Goal: Information Seeking & Learning: Learn about a topic

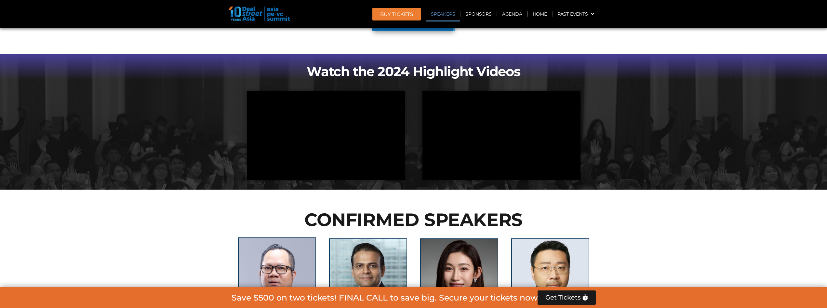
scroll to position [744, 0]
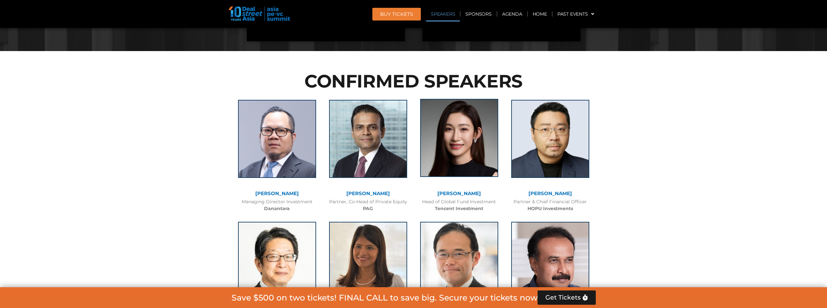
click at [463, 139] on img at bounding box center [459, 138] width 78 height 78
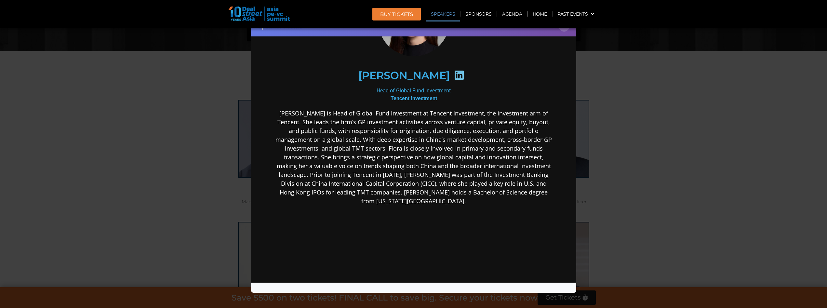
scroll to position [0, 0]
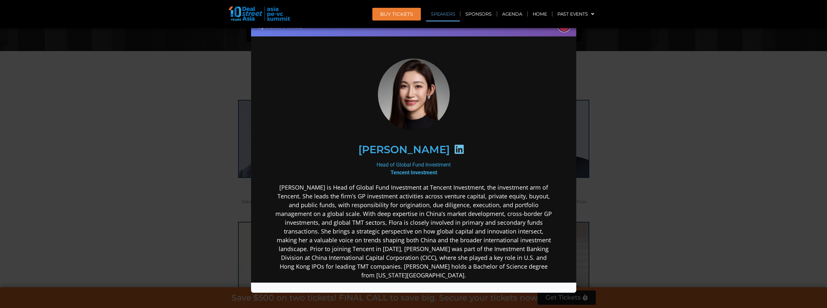
click at [564, 29] on button "×" at bounding box center [564, 25] width 11 height 11
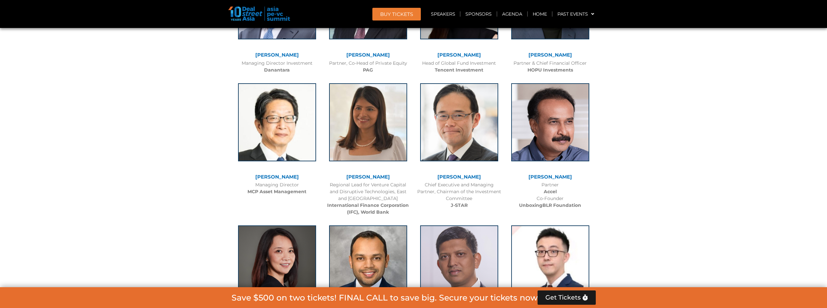
scroll to position [1021, 0]
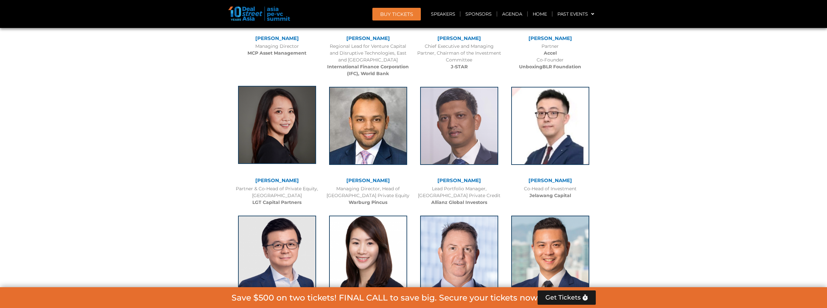
click at [271, 122] on img at bounding box center [277, 125] width 78 height 78
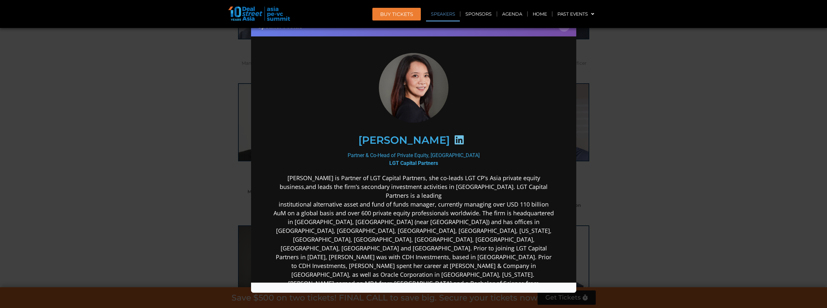
scroll to position [0, 0]
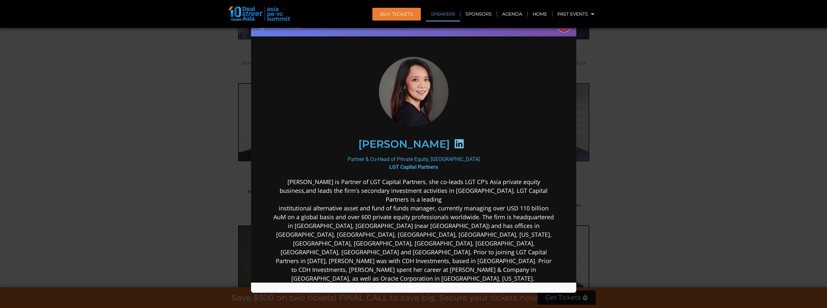
click at [568, 29] on button "×" at bounding box center [564, 25] width 11 height 11
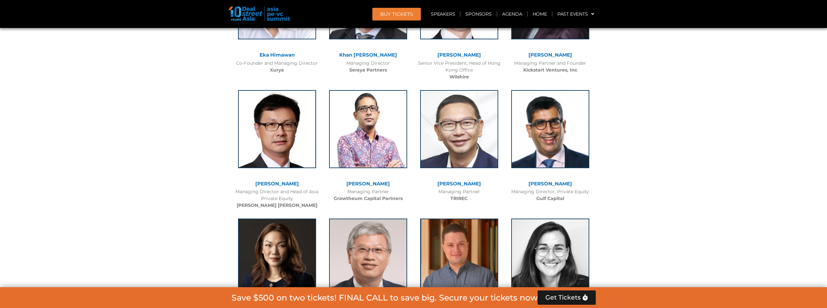
scroll to position [1761, 0]
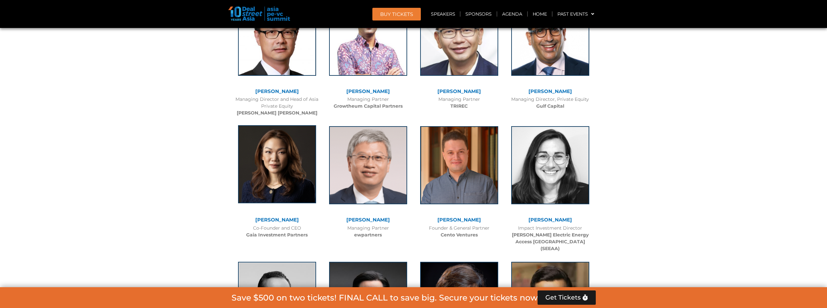
click at [288, 190] on img at bounding box center [277, 164] width 78 height 78
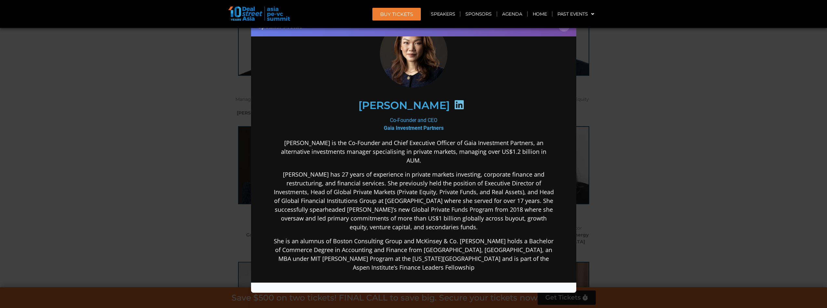
scroll to position [37, 0]
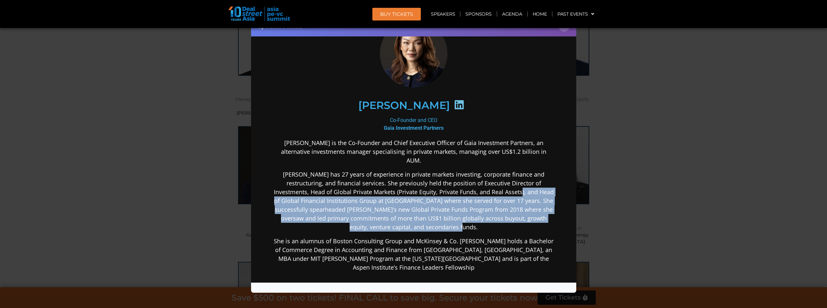
drag, startPoint x: 480, startPoint y: 185, endPoint x: 490, endPoint y: 215, distance: 32.0
click at [490, 215] on p "[PERSON_NAME] has 27 years of experience in private markets investing, corporat…" at bounding box center [413, 200] width 281 height 61
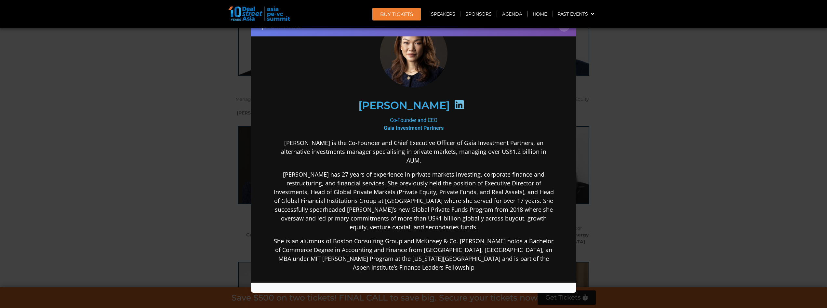
drag, startPoint x: 490, startPoint y: 215, endPoint x: 484, endPoint y: 237, distance: 22.4
click at [484, 237] on p "She is an alumnus of Boston Consulting Group and McKinsey & Co. [PERSON_NAME] h…" at bounding box center [413, 254] width 281 height 35
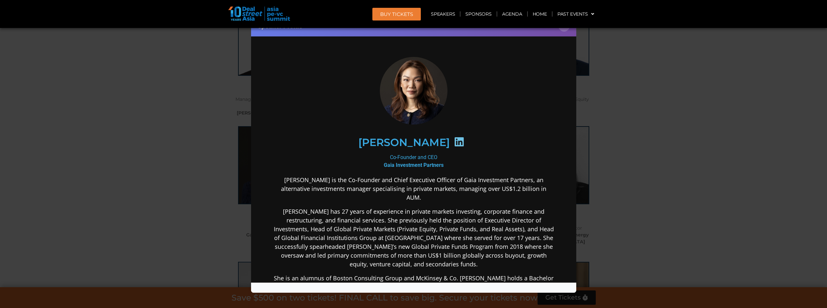
scroll to position [1714, 0]
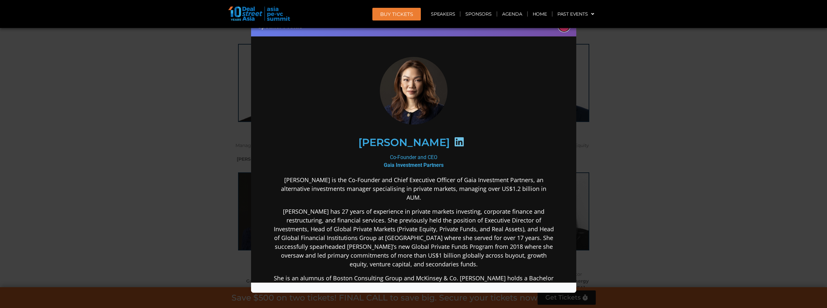
click at [566, 30] on button "×" at bounding box center [564, 25] width 11 height 11
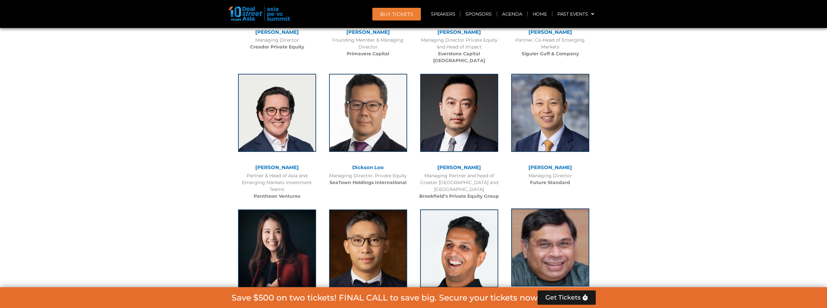
scroll to position [2223, 0]
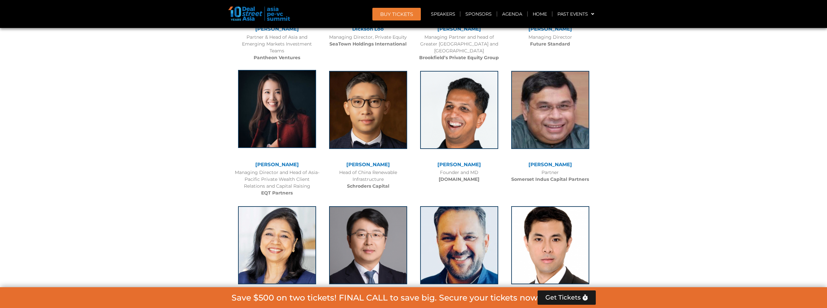
click at [280, 116] on img at bounding box center [277, 109] width 78 height 78
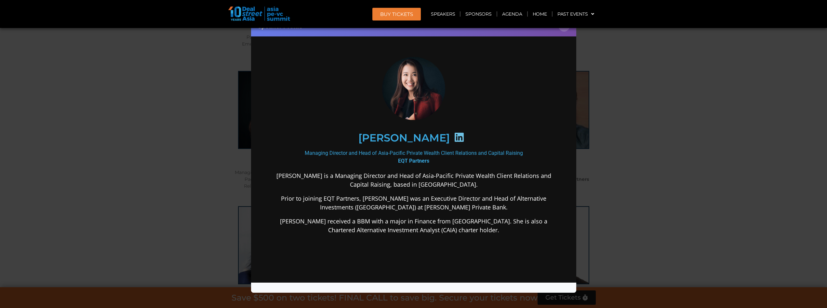
scroll to position [0, 0]
click at [566, 30] on button "×" at bounding box center [564, 25] width 11 height 11
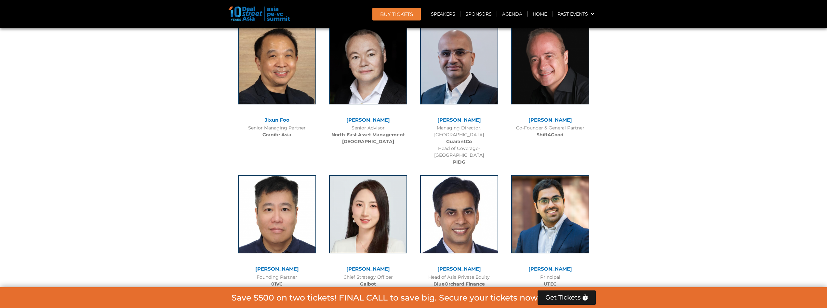
scroll to position [3748, 0]
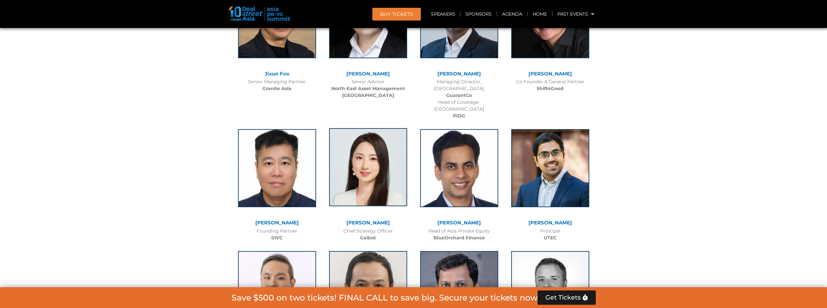
click at [371, 130] on img at bounding box center [368, 167] width 78 height 78
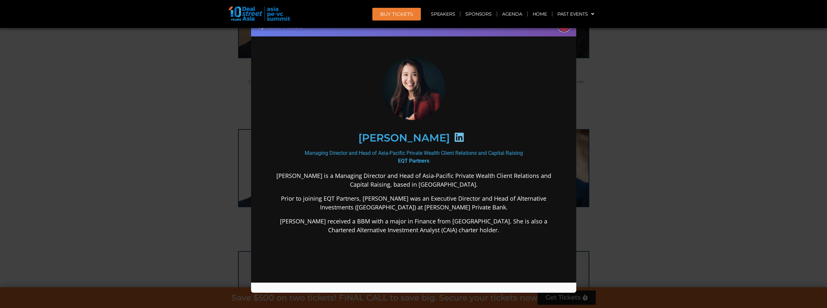
click at [567, 28] on button "×" at bounding box center [564, 25] width 11 height 11
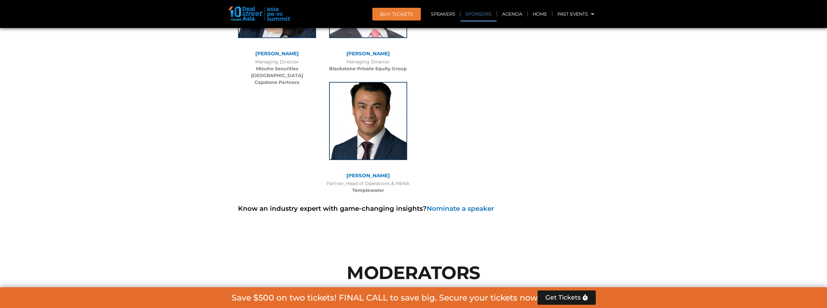
scroll to position [4611, 0]
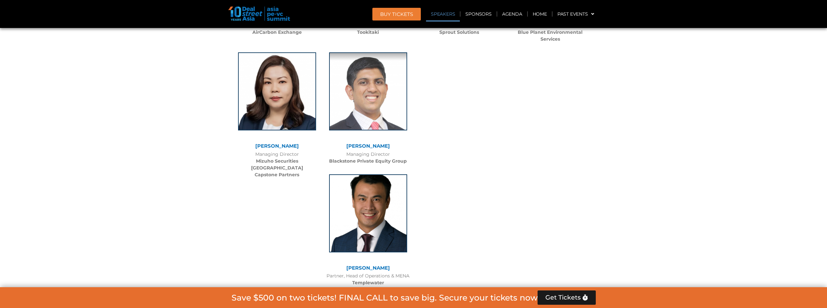
click at [439, 17] on link "Speakers" at bounding box center [443, 14] width 34 height 15
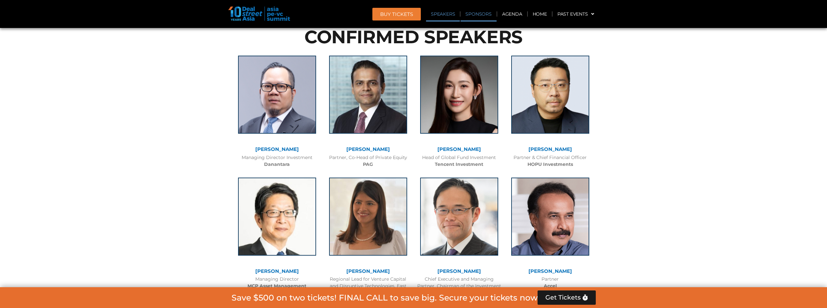
click at [481, 17] on link "Sponsors" at bounding box center [479, 14] width 36 height 15
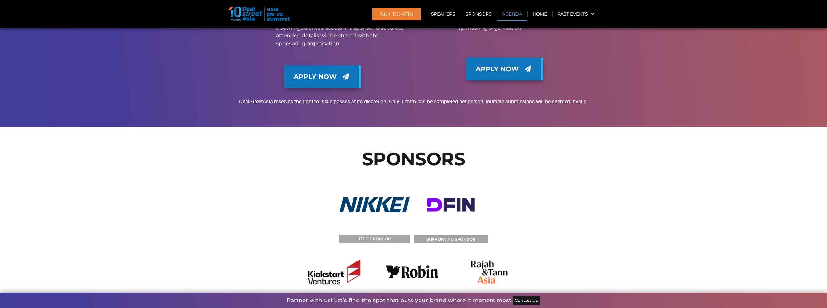
click at [513, 17] on link "Agenda" at bounding box center [512, 14] width 30 height 15
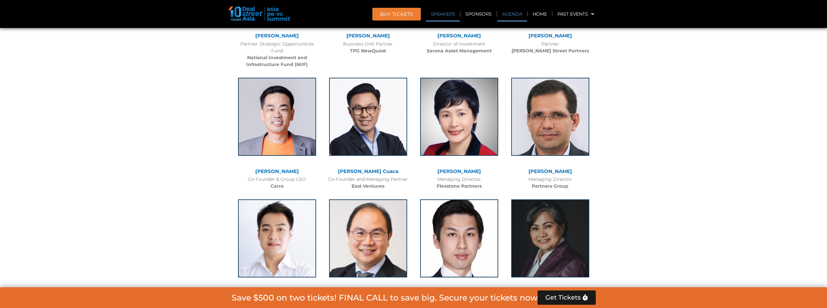
scroll to position [392, 0]
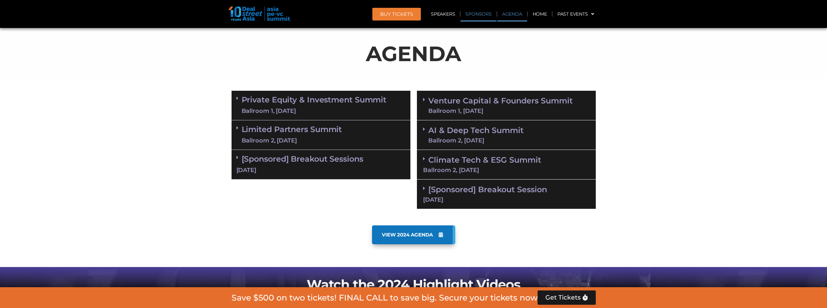
click at [489, 17] on link "Sponsors" at bounding box center [479, 14] width 36 height 15
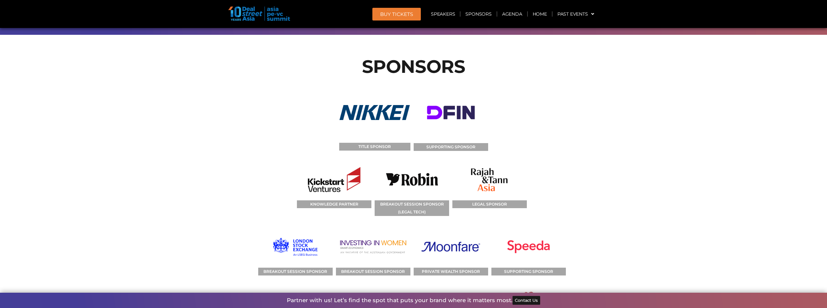
scroll to position [7085, 0]
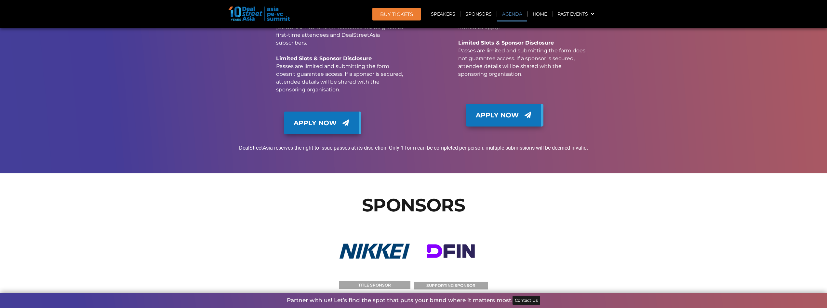
click at [507, 17] on link "Agenda" at bounding box center [512, 14] width 30 height 15
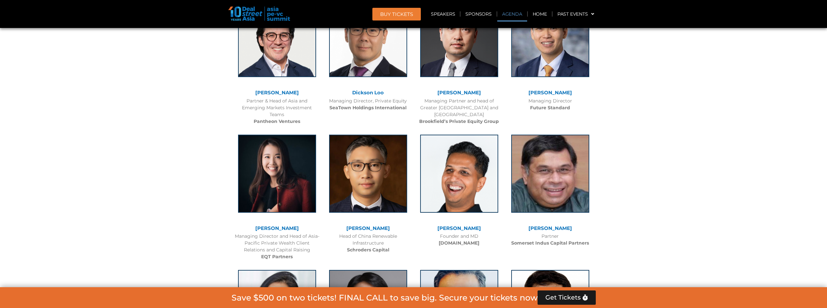
scroll to position [392, 0]
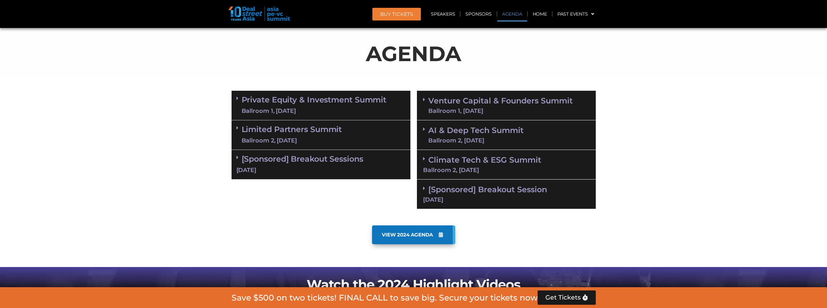
click at [323, 98] on link "Private Equity & Investment Summit Ballroom 1, [DATE]" at bounding box center [314, 106] width 145 height 20
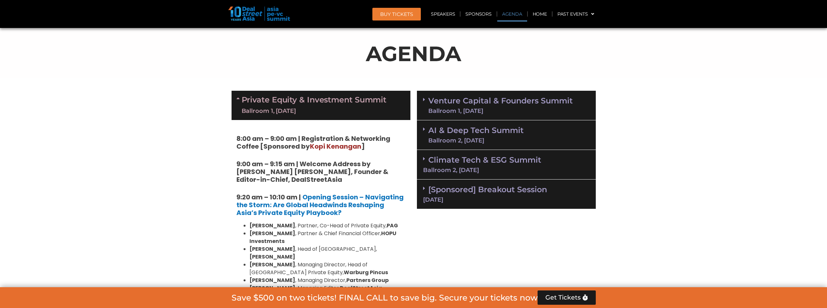
click at [236, 98] on div "Private Equity & Investment Summit Ballroom 1, [DATE]" at bounding box center [321, 105] width 179 height 29
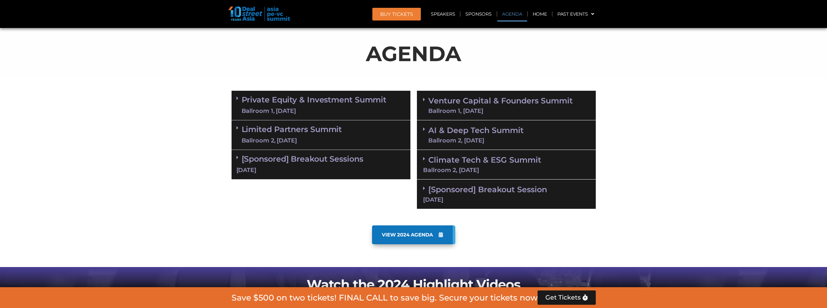
click at [236, 129] on div "Limited Partners [GEOGRAPHIC_DATA] 2, [DATE]" at bounding box center [321, 135] width 179 height 30
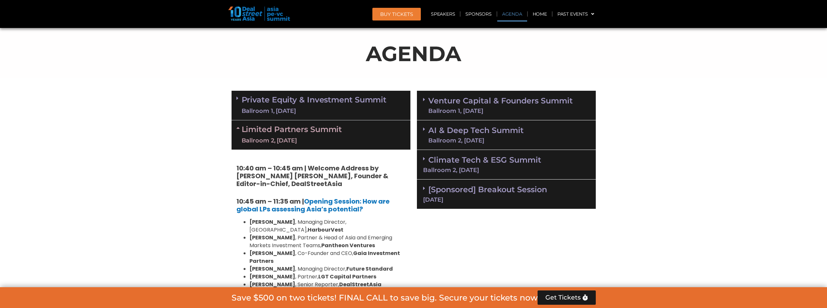
click at [236, 129] on div "Limited Partners [GEOGRAPHIC_DATA] 2, [DATE]" at bounding box center [321, 134] width 179 height 29
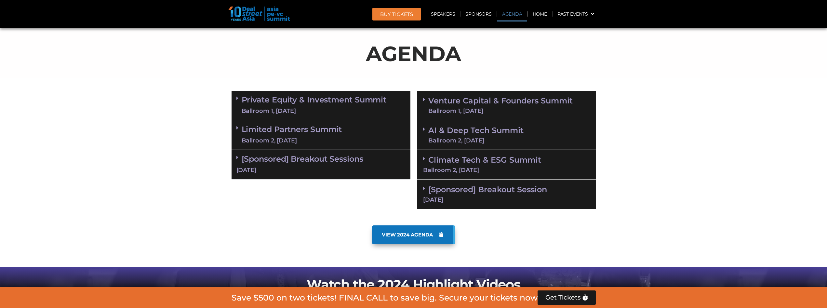
click at [236, 159] on div "[Sponsored] Breakout Sessions [DATE]" at bounding box center [321, 165] width 179 height 30
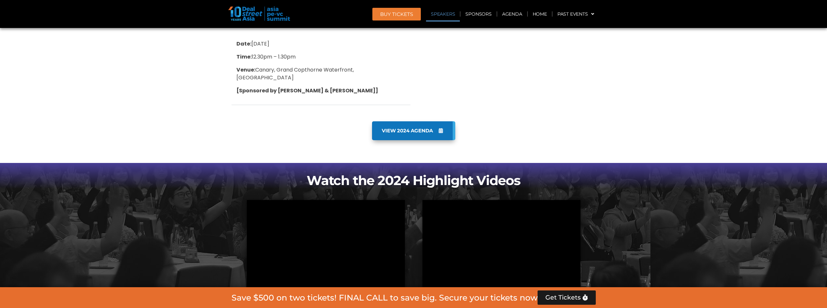
scroll to position [808, 0]
